Goal: Information Seeking & Learning: Understand process/instructions

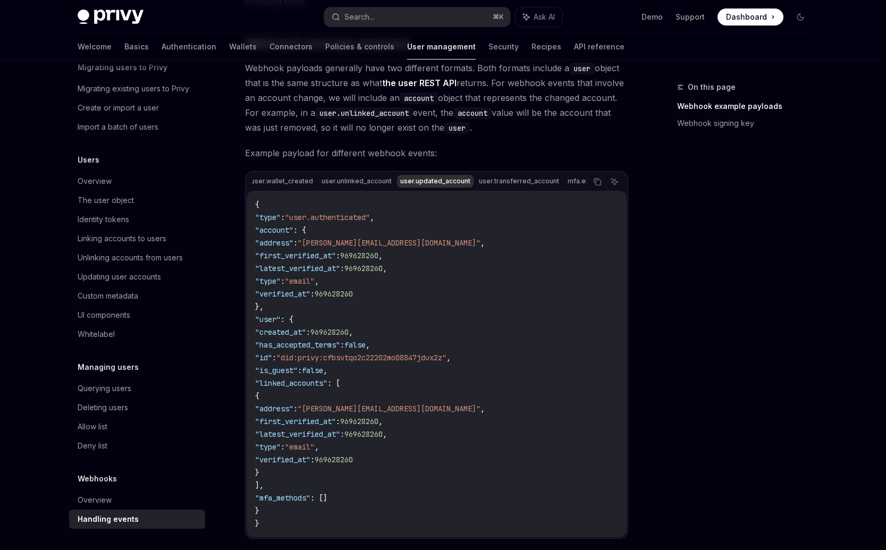
scroll to position [0, 110]
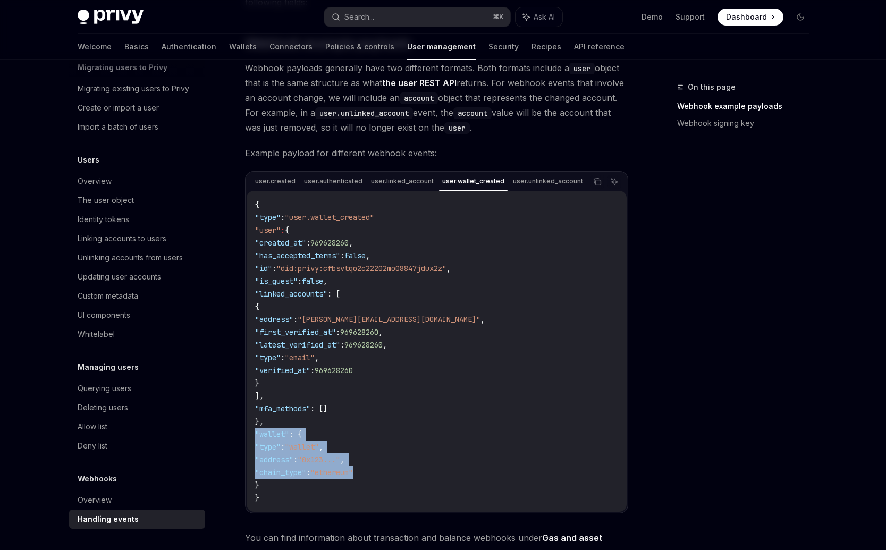
drag, startPoint x: 388, startPoint y: 474, endPoint x: 256, endPoint y: 439, distance: 136.1
click at [256, 439] on code "{ "type" : "user.wallet_created" "user" : { "created_at" : 969628260 , "has_acc…" at bounding box center [436, 351] width 363 height 306
click at [439, 481] on code "{ "type" : "user.wallet_created" "user" : { "created_at" : 969628260 , "has_acc…" at bounding box center [436, 351] width 363 height 306
drag, startPoint x: 429, startPoint y: 480, endPoint x: 256, endPoint y: 437, distance: 177.7
click at [256, 437] on code "{ "type" : "user.wallet_created" "user" : { "created_at" : 969628260 , "has_acc…" at bounding box center [436, 351] width 363 height 306
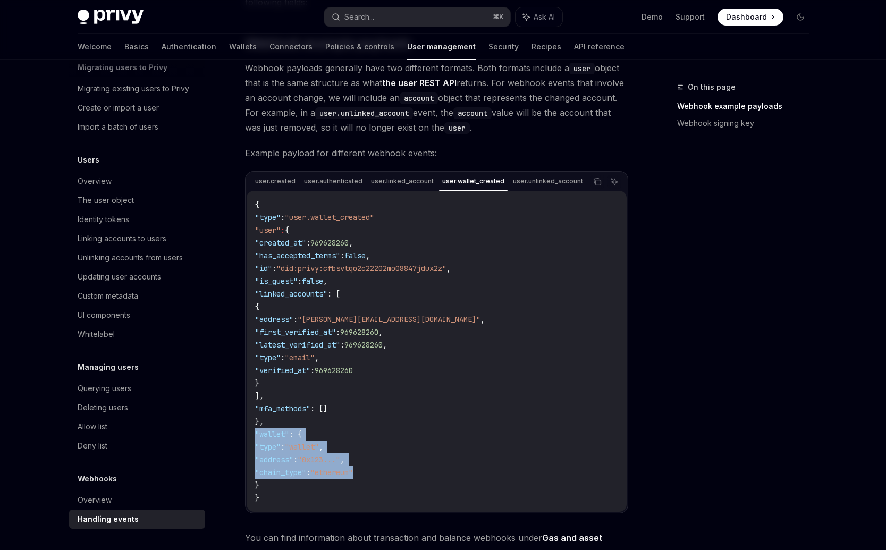
click at [289, 437] on span ""wallet"" at bounding box center [272, 435] width 34 height 10
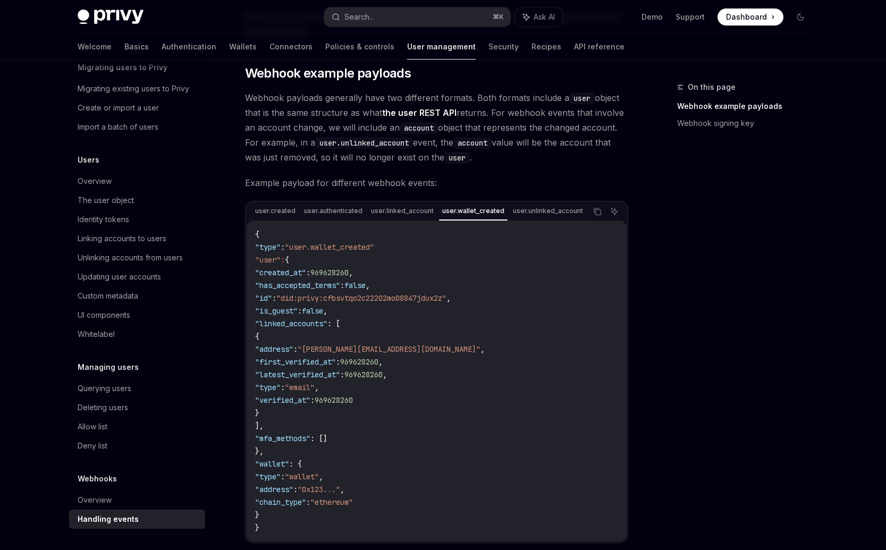
scroll to position [175, 0]
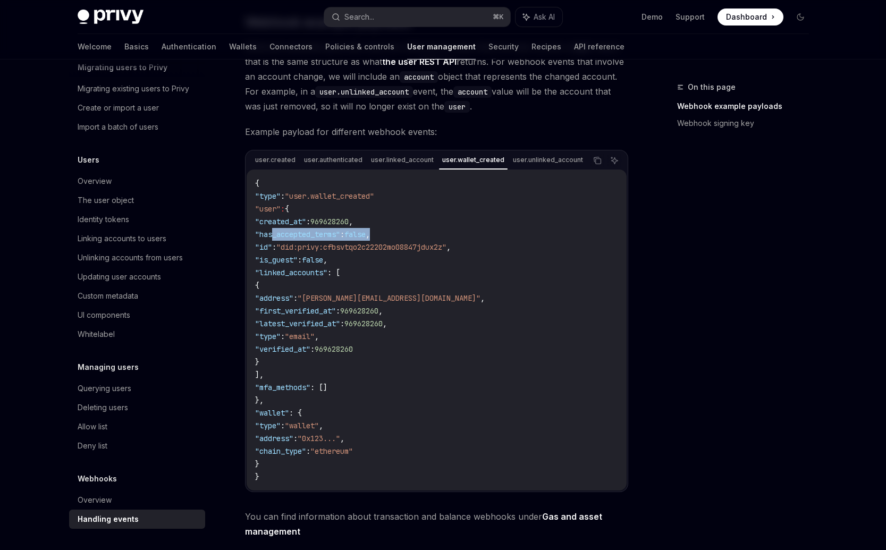
drag, startPoint x: 413, startPoint y: 238, endPoint x: 274, endPoint y: 232, distance: 139.5
click at [274, 232] on code "{ "type" : "user.wallet_created" "user" : { "created_at" : 969628260 , "has_acc…" at bounding box center [436, 330] width 363 height 306
click at [274, 235] on span ""has_accepted_terms"" at bounding box center [297, 235] width 85 height 10
click at [297, 233] on code "{ "type" : "user.wallet_created" "user" : { "created_at" : 969628260 , "has_acc…" at bounding box center [436, 330] width 363 height 306
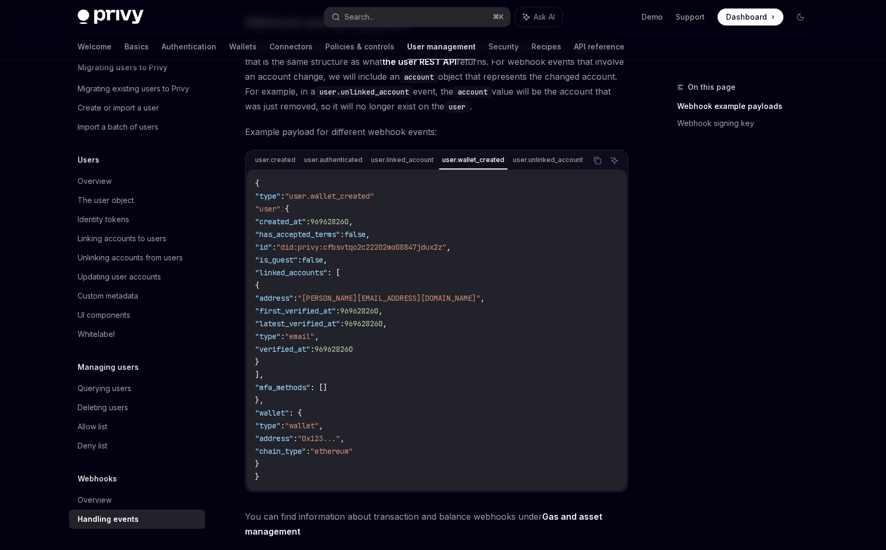
copy span "has_accepted_terms"
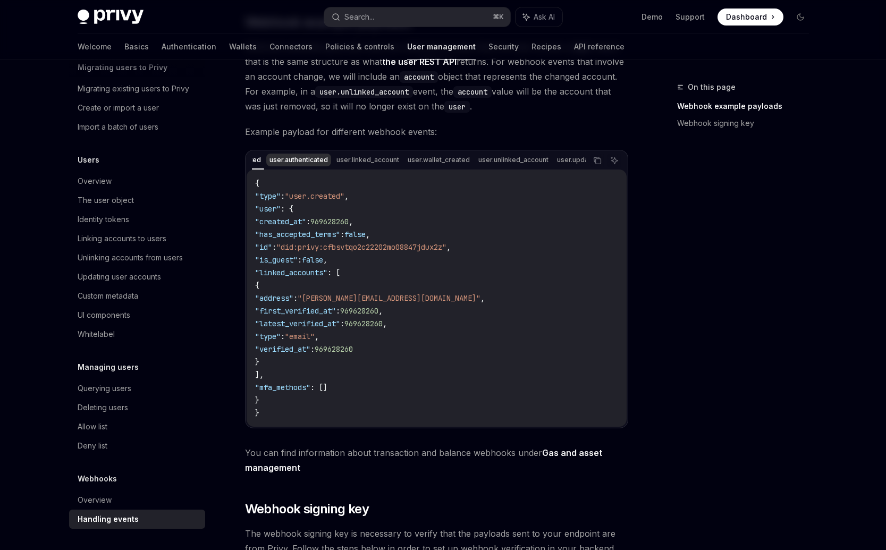
scroll to position [0, 147]
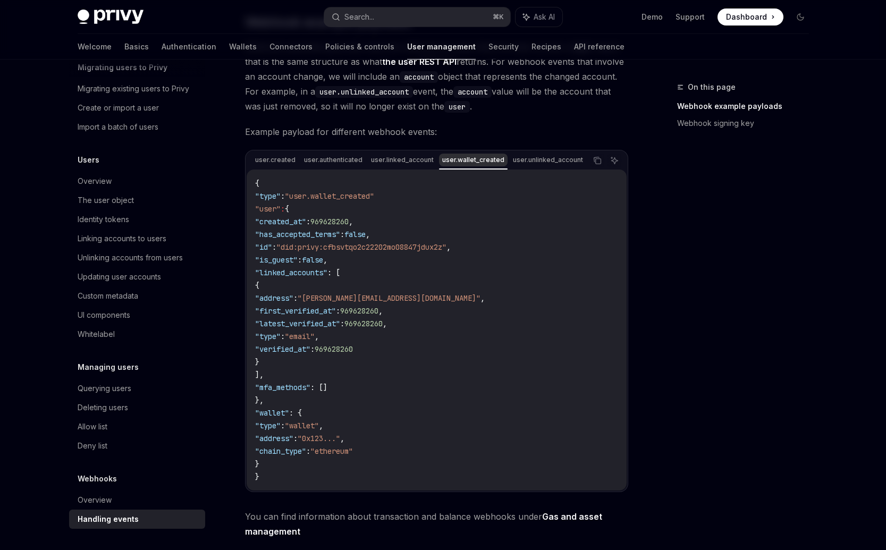
click at [467, 163] on div "user.wallet_created" at bounding box center [473, 160] width 69 height 13
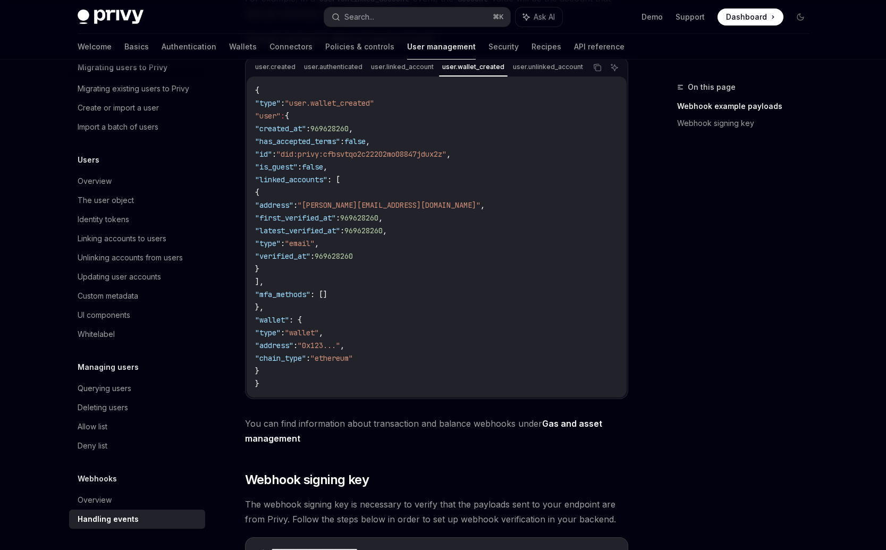
scroll to position [437, 0]
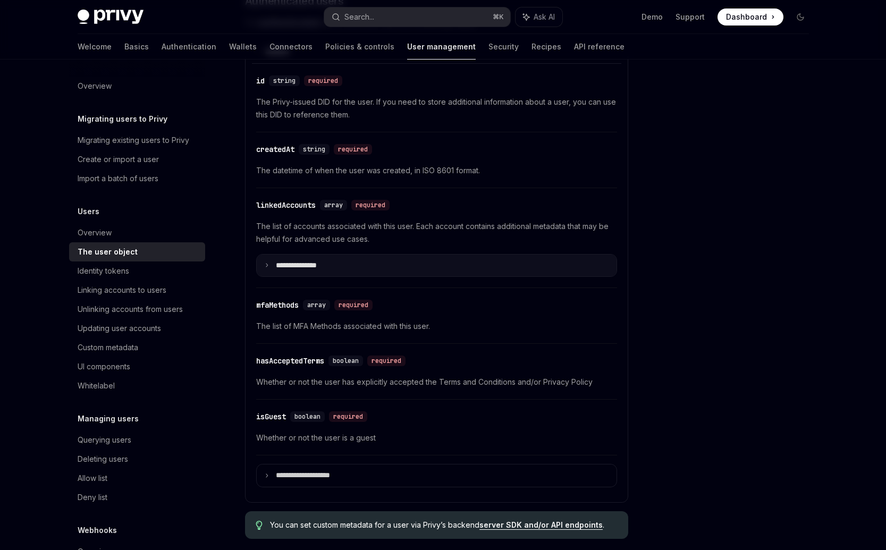
scroll to position [348, 0]
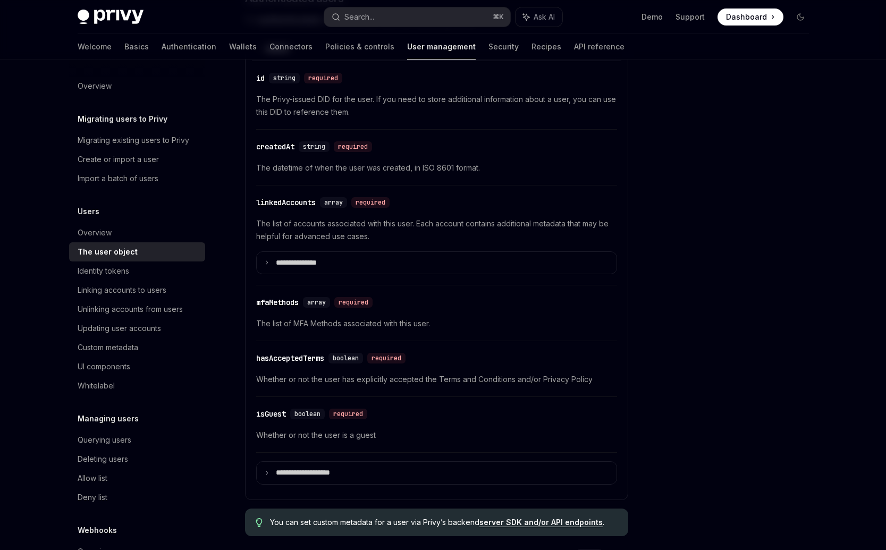
click at [308, 378] on span "Whether or not the user has explicitly accepted the Terms and Conditions and/or…" at bounding box center [436, 379] width 361 height 13
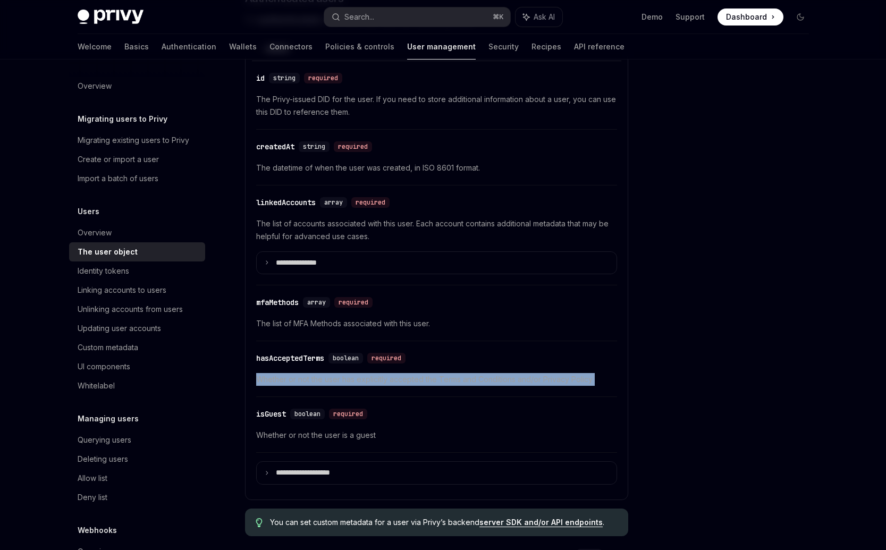
click at [308, 378] on span "Whether or not the user has explicitly accepted the Terms and Conditions and/or…" at bounding box center [436, 379] width 361 height 13
click at [296, 378] on span "Whether or not the user has explicitly accepted the Terms and Conditions and/or…" at bounding box center [436, 379] width 361 height 13
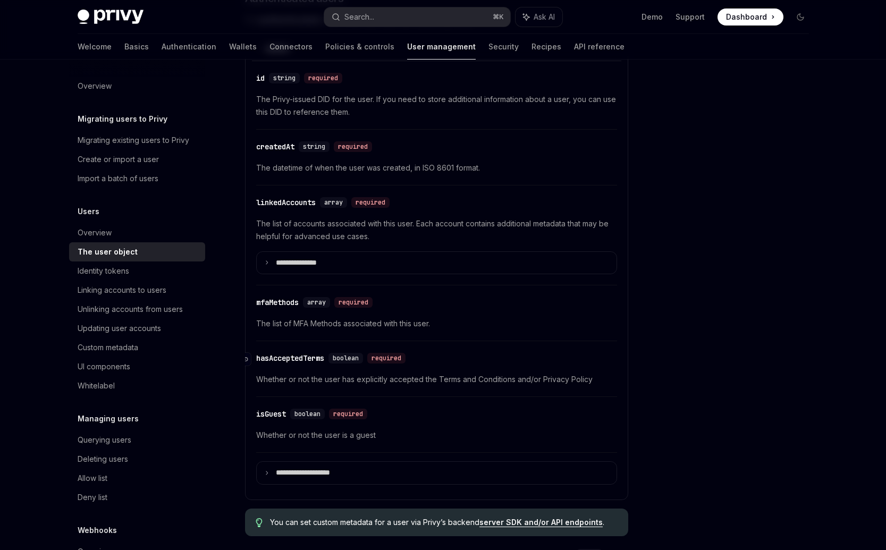
click at [294, 357] on div "hasAcceptedTerms" at bounding box center [290, 358] width 68 height 11
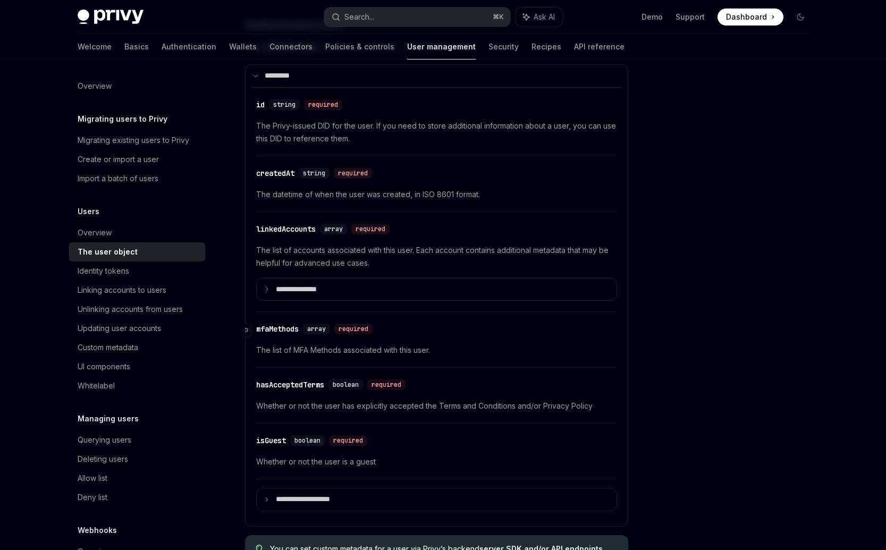
scroll to position [290, 0]
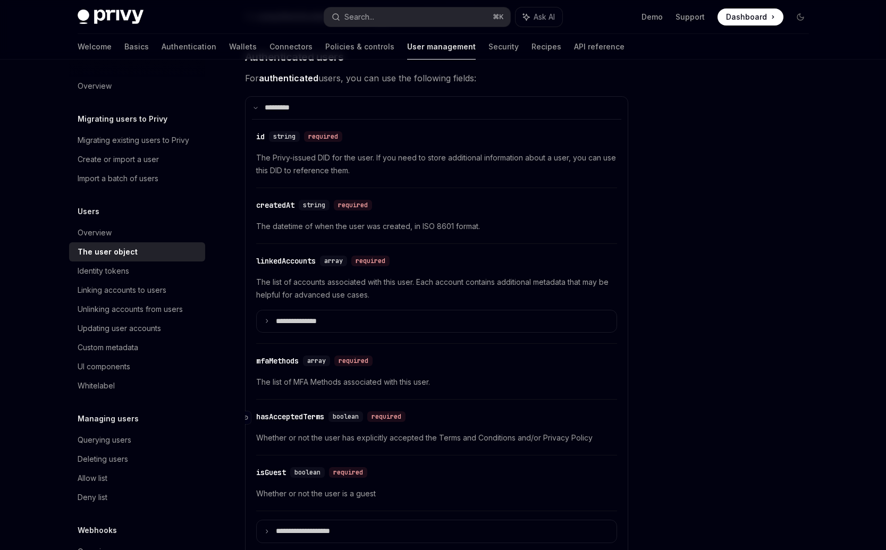
click at [320, 416] on div "hasAcceptedTerms" at bounding box center [290, 417] width 68 height 11
click at [248, 419] on div "Navigate to header" at bounding box center [244, 418] width 13 height 13
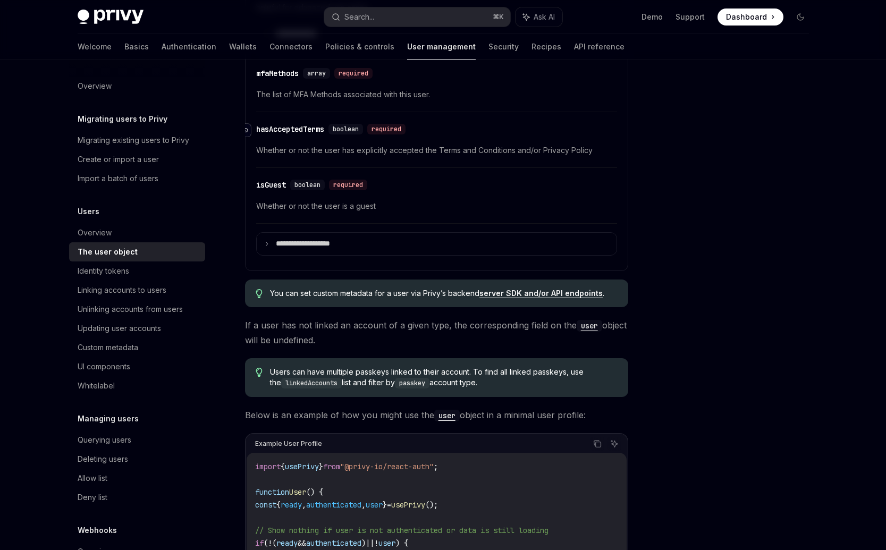
scroll to position [630, 0]
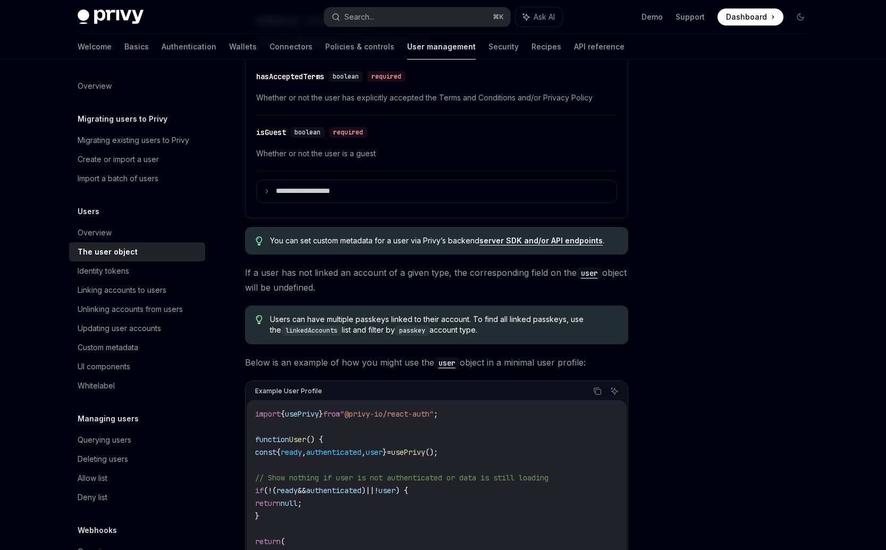
click at [408, 326] on code "passkey" at bounding box center [412, 330] width 35 height 11
click at [403, 326] on code "passkey" at bounding box center [412, 330] width 35 height 11
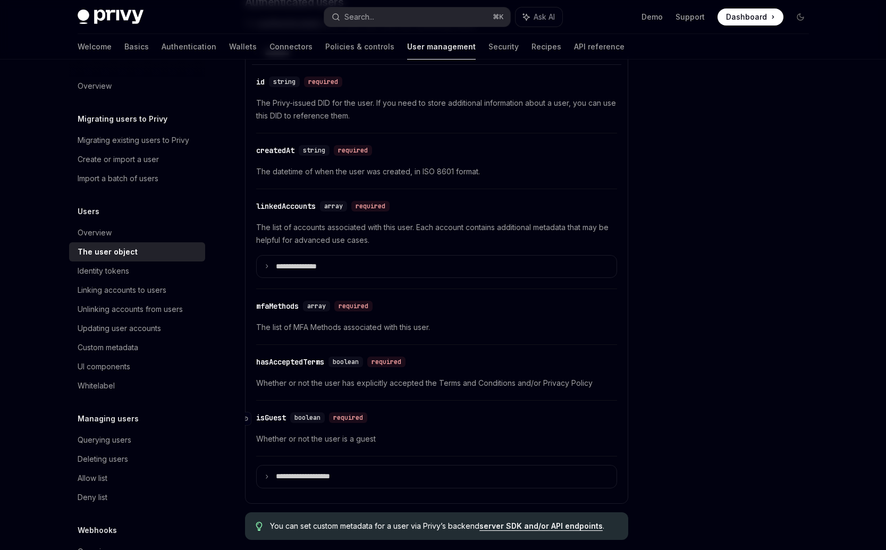
scroll to position [0, 0]
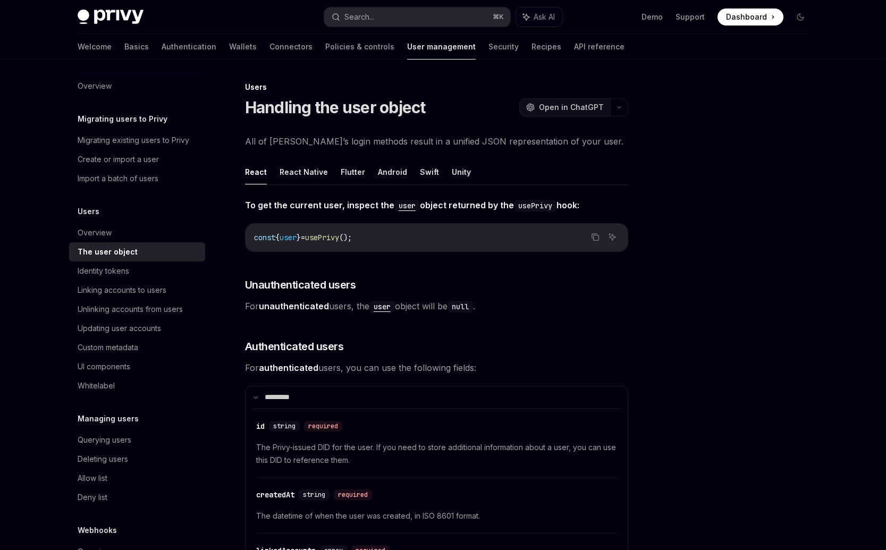
click at [548, 110] on span "Open in ChatGPT" at bounding box center [571, 107] width 65 height 11
